Goal: Obtain resource: Download file/media

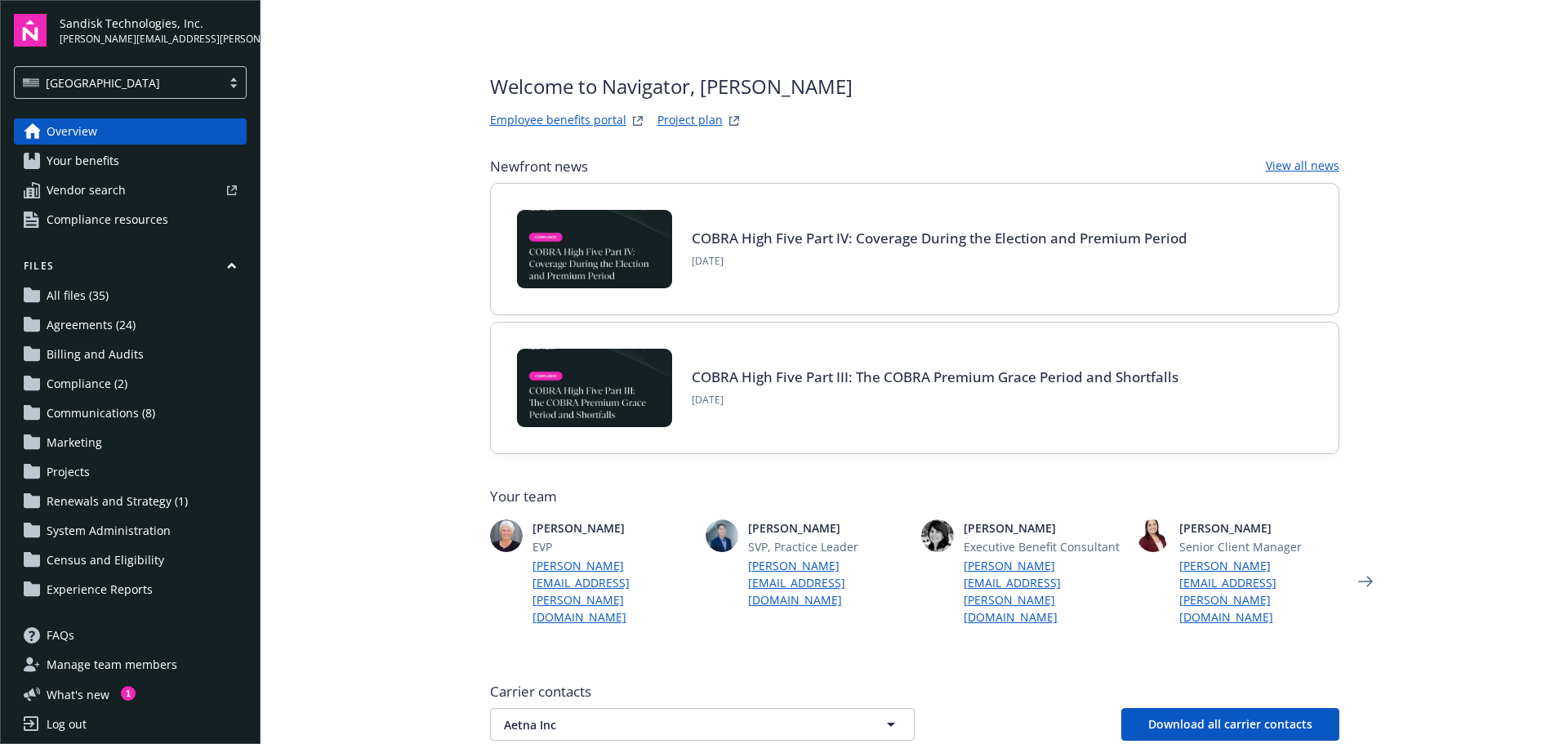
click at [130, 415] on span "Communications (8)" at bounding box center [101, 413] width 109 height 26
